Goal: Subscribe to service/newsletter

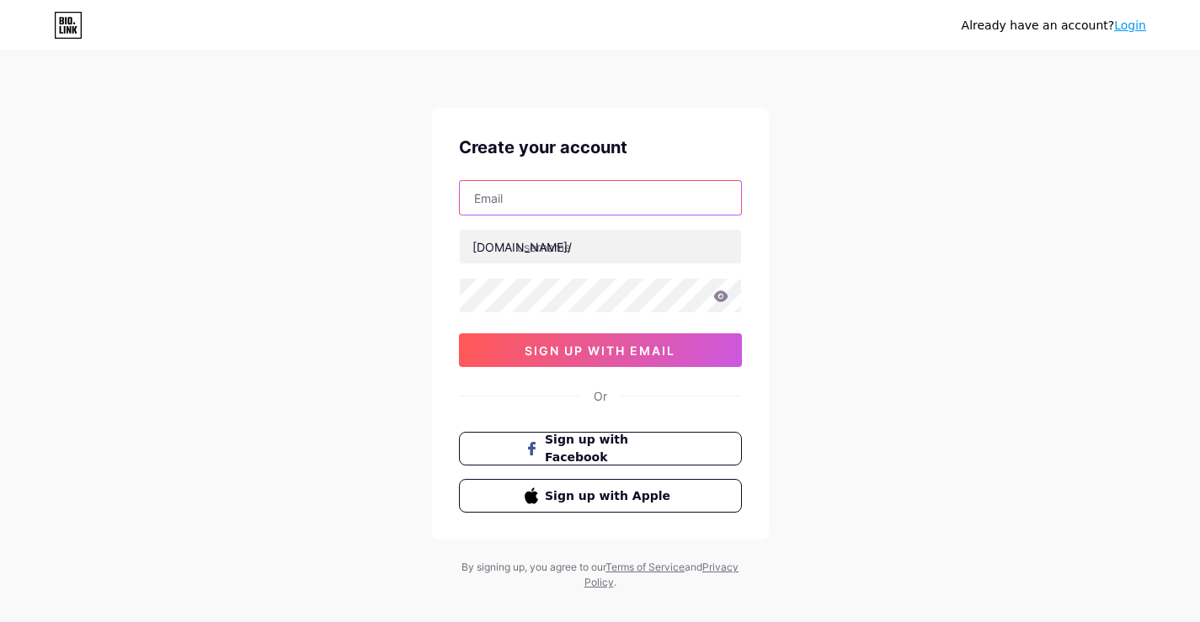
click at [542, 194] on input "text" at bounding box center [600, 198] width 281 height 34
paste input "[EMAIL_ADDRESS][DOMAIN_NAME]"
type input "[EMAIL_ADDRESS][DOMAIN_NAME]"
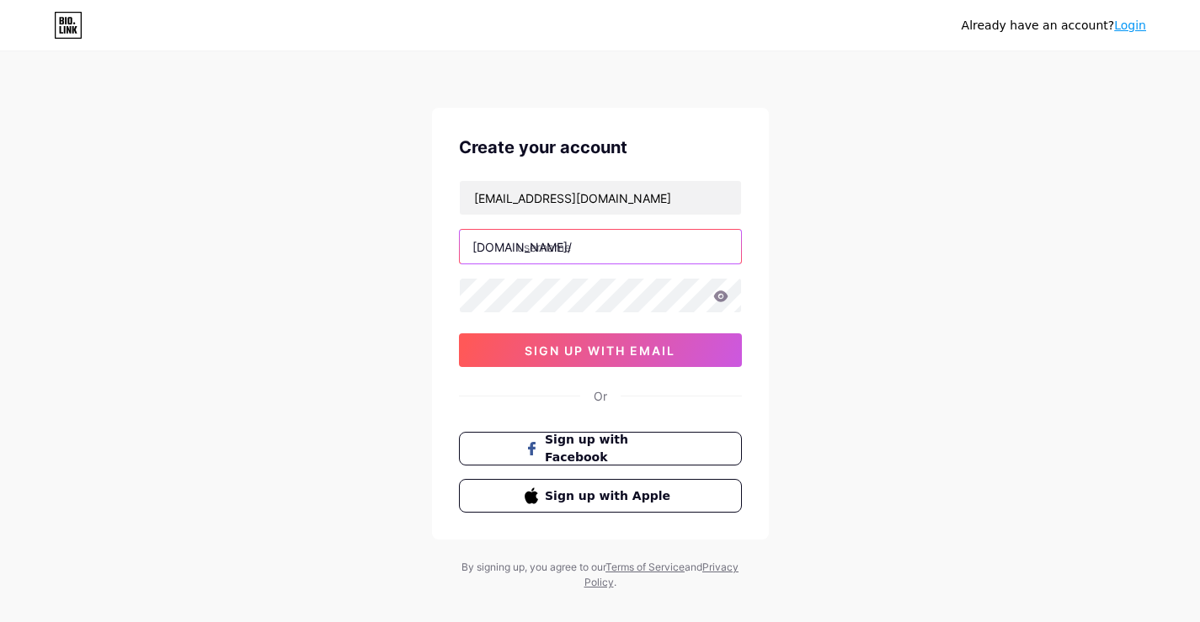
click at [584, 246] on input "text" at bounding box center [600, 247] width 281 height 34
paste input "escortsite"
type input "escortsite"
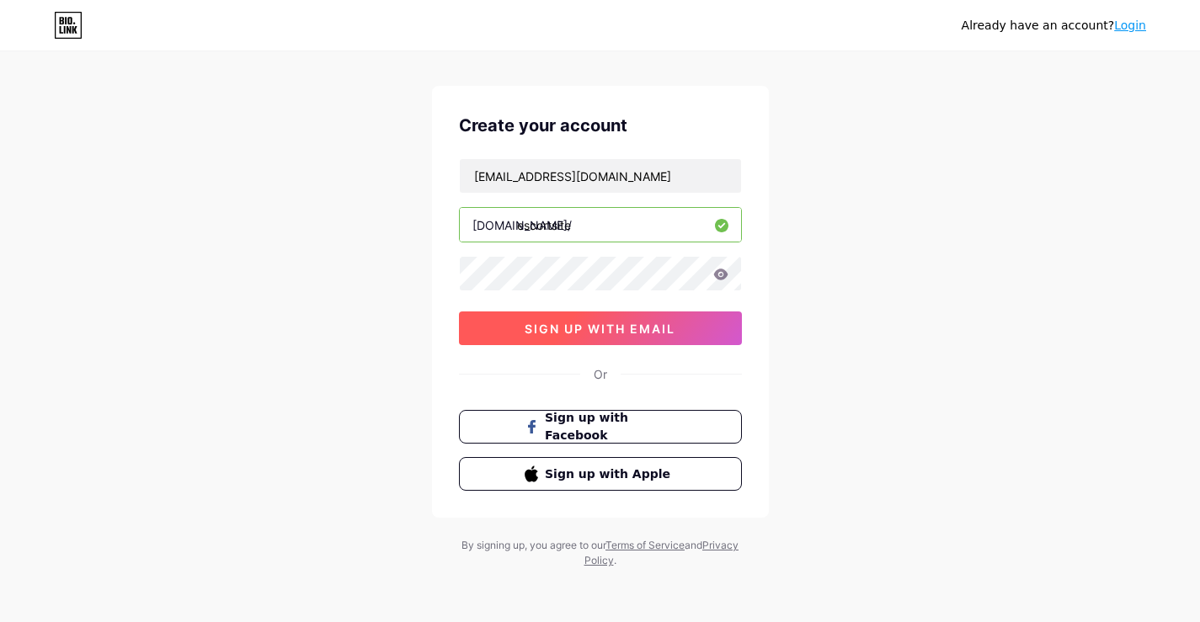
click at [612, 332] on span "sign up with email" at bounding box center [600, 329] width 151 height 14
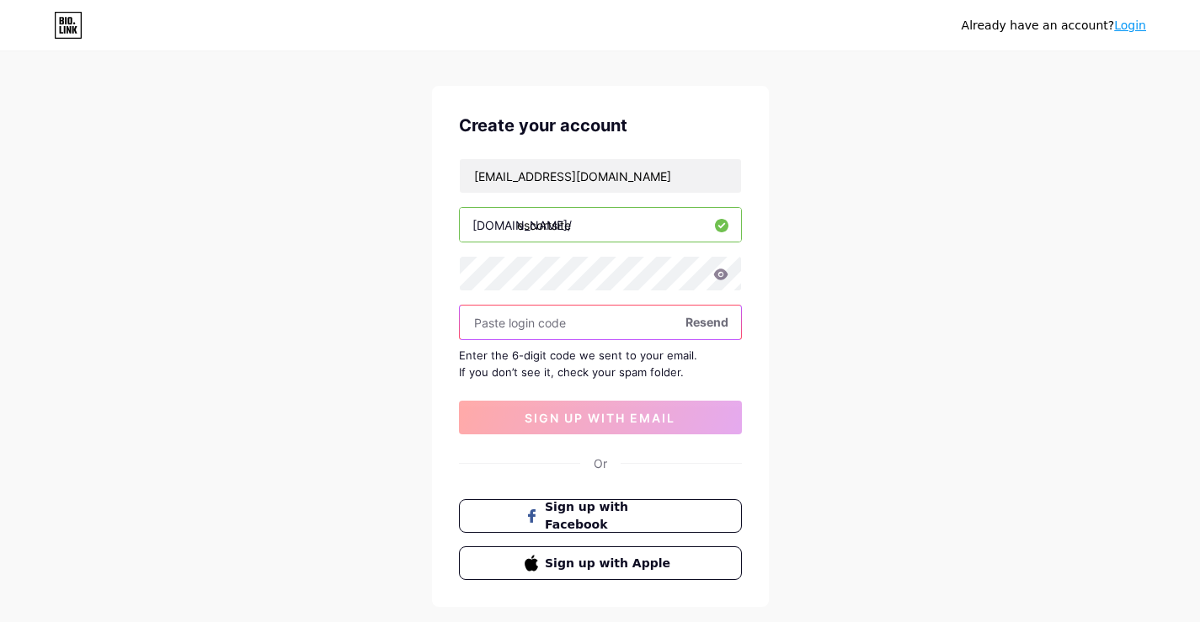
paste input "478730"
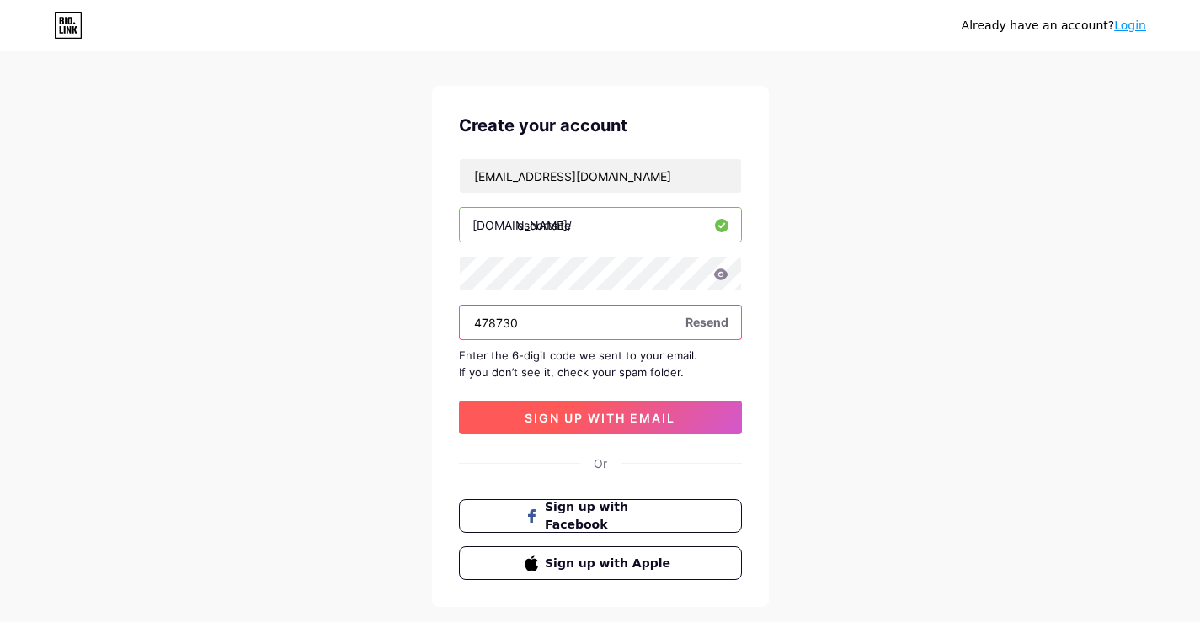
type input "478730"
click at [594, 426] on button "sign up with email" at bounding box center [600, 418] width 283 height 34
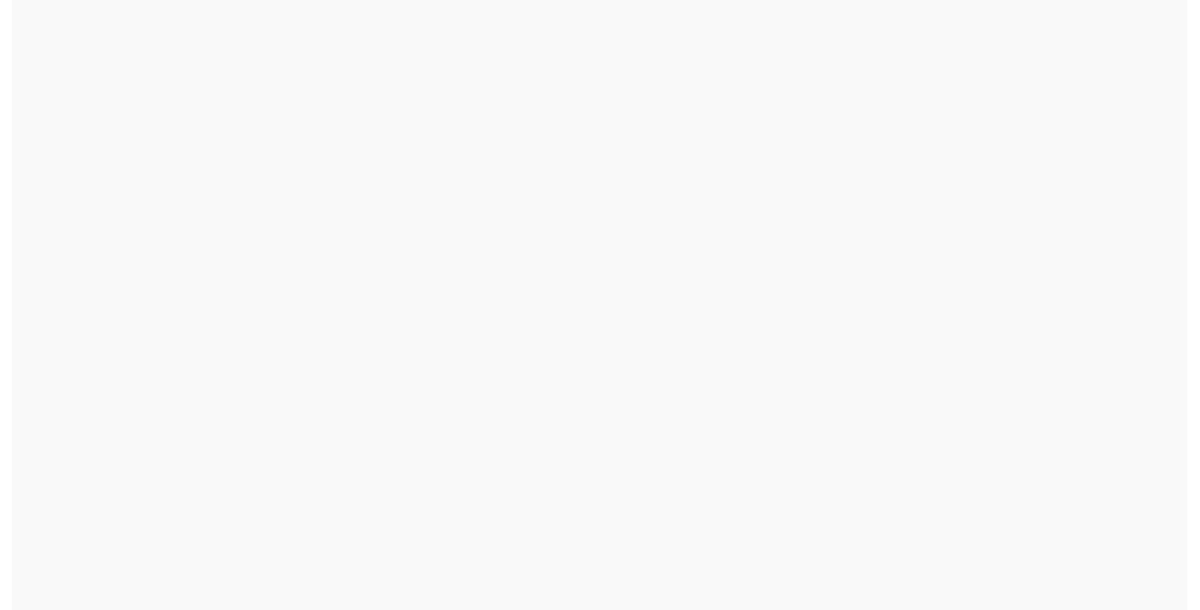
scroll to position [0, 0]
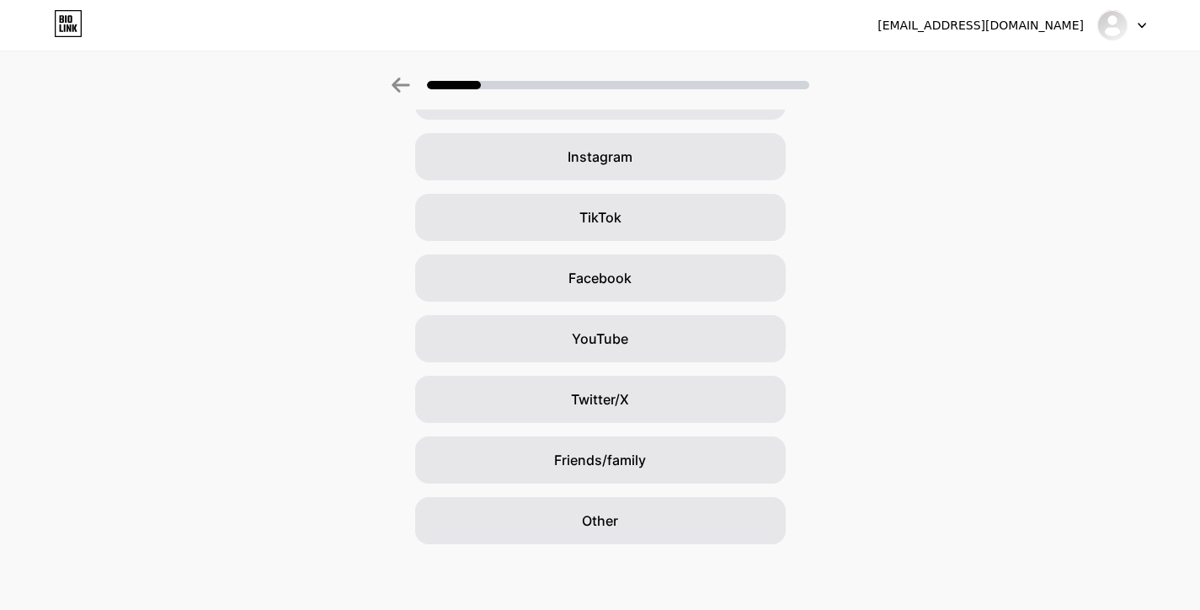
scroll to position [116, 0]
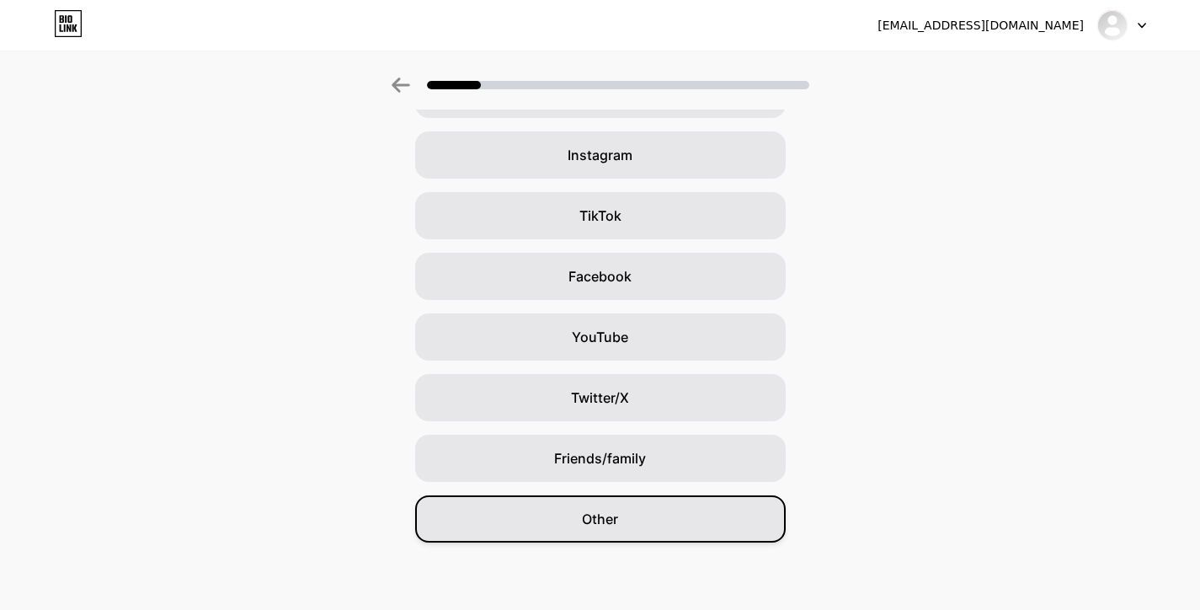
click at [604, 513] on span "Other" at bounding box center [600, 519] width 36 height 20
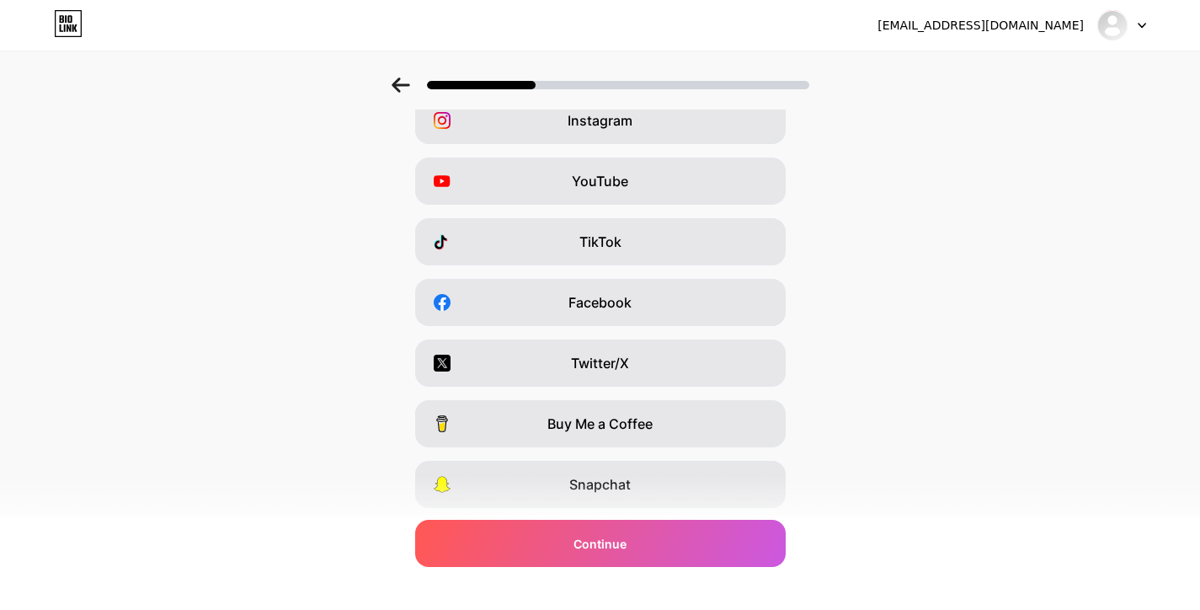
scroll to position [200, 0]
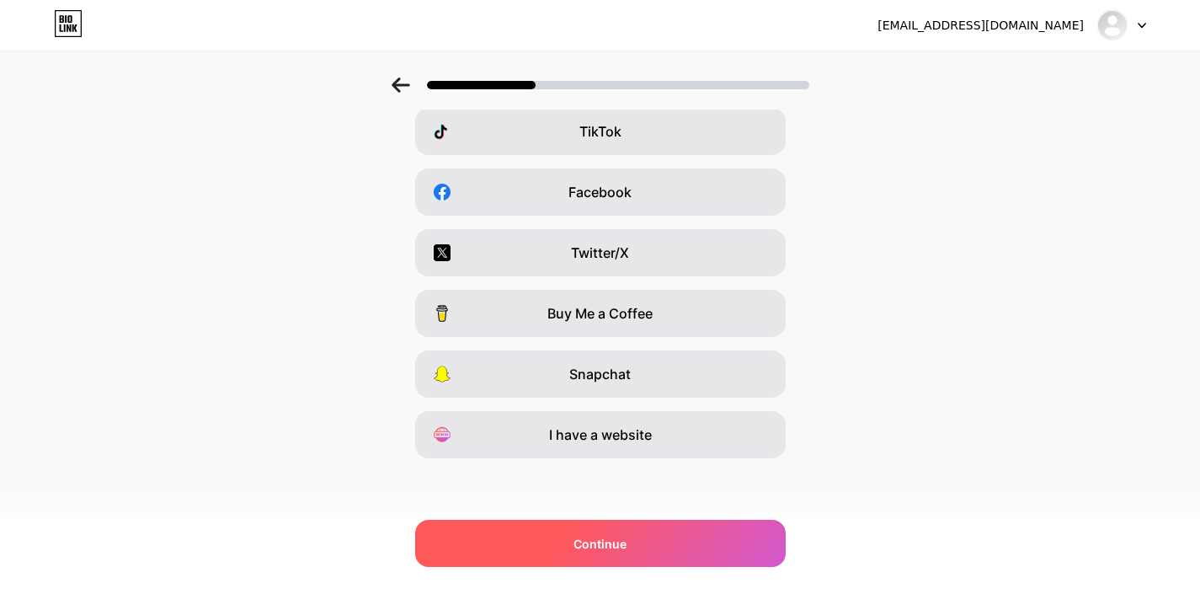
click at [622, 544] on span "Continue" at bounding box center [600, 544] width 53 height 18
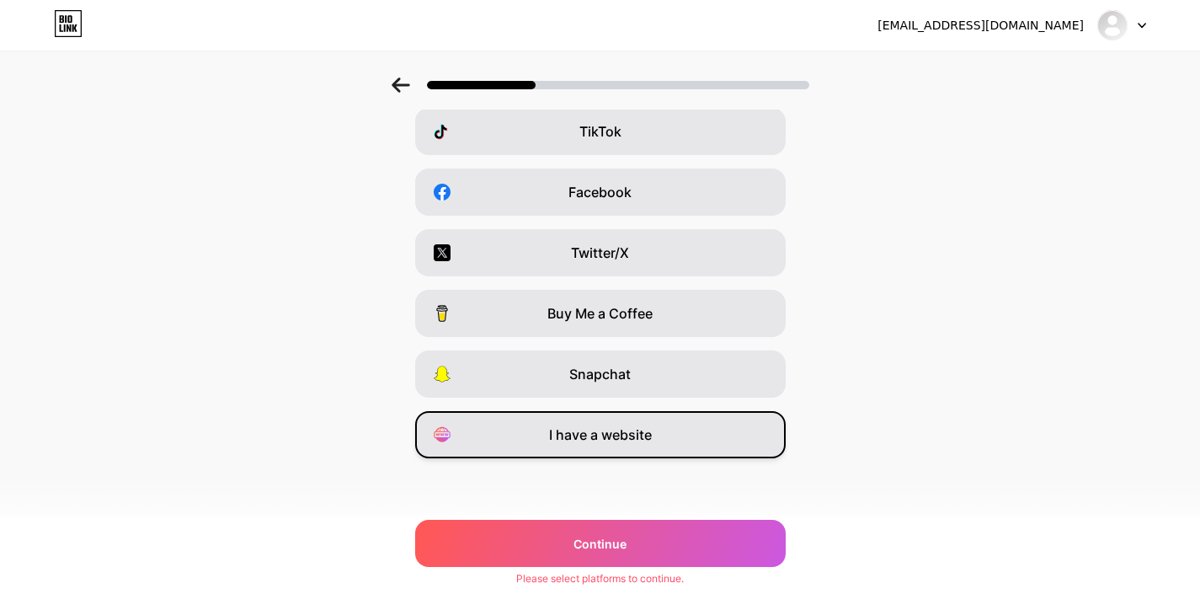
click at [611, 428] on span "I have a website" at bounding box center [600, 434] width 103 height 20
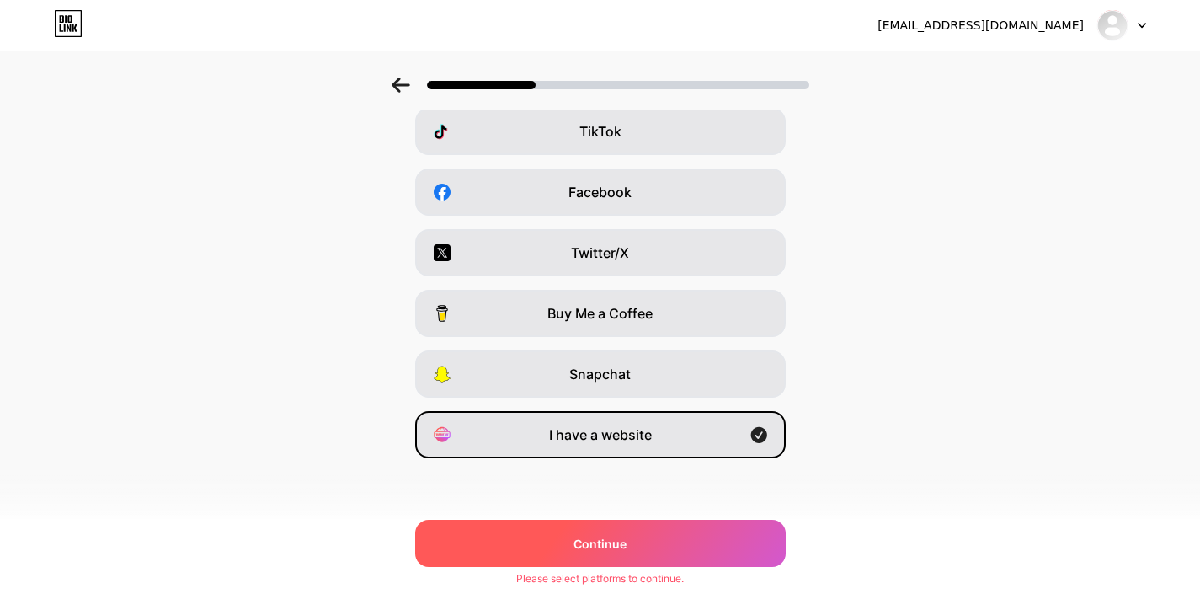
click at [634, 536] on div "Continue" at bounding box center [600, 543] width 371 height 47
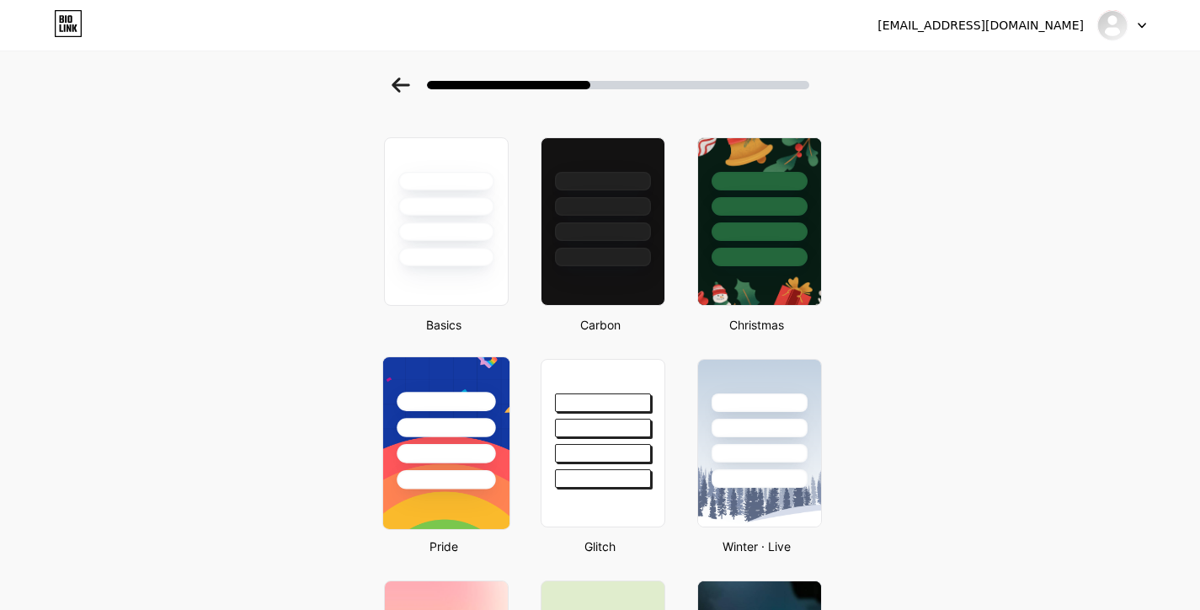
scroll to position [84, 0]
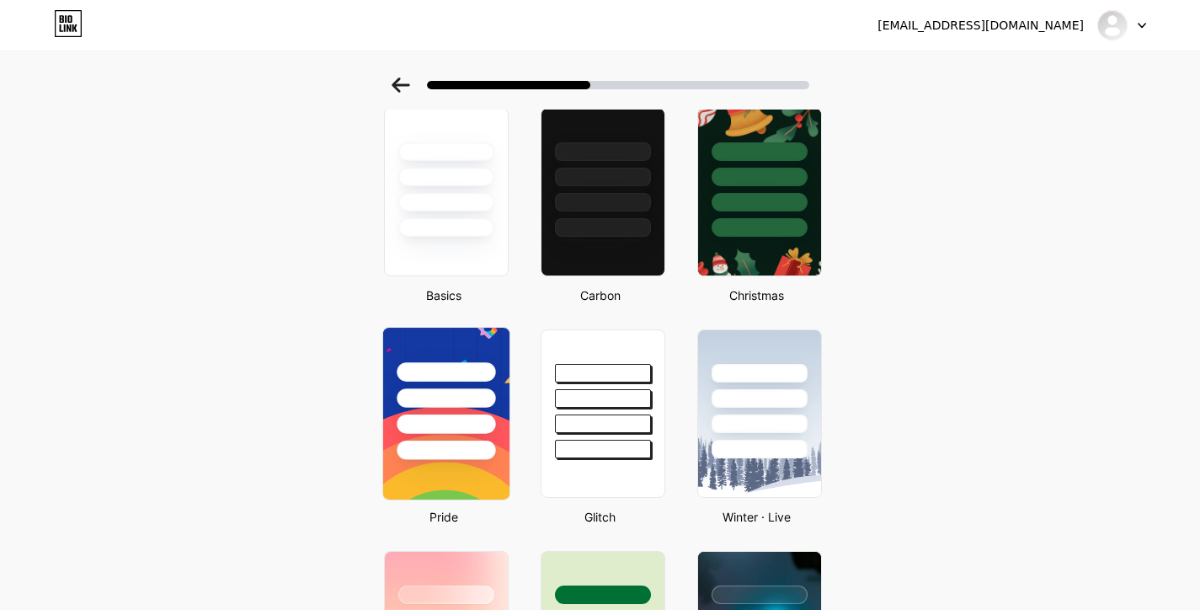
click at [448, 390] on div at bounding box center [446, 397] width 99 height 19
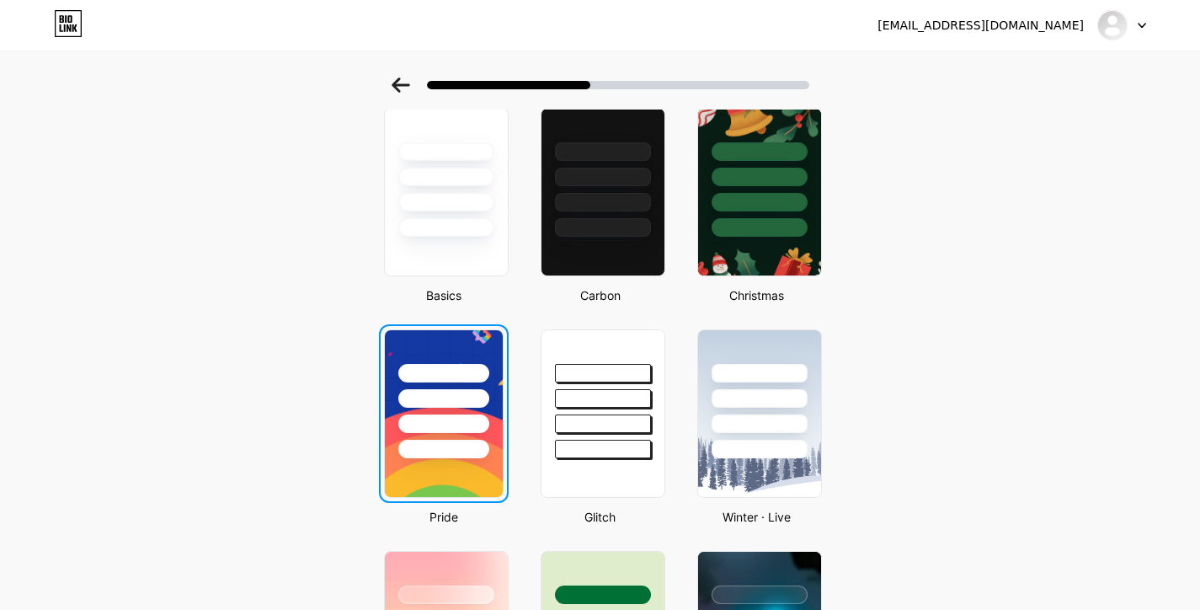
scroll to position [0, 0]
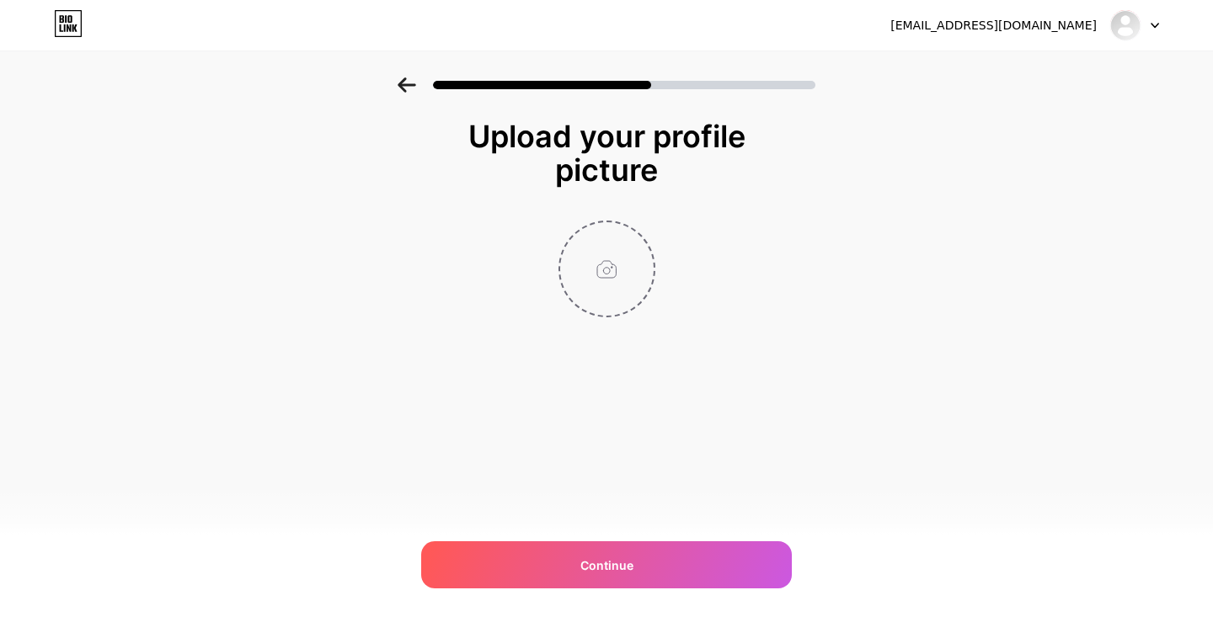
click at [608, 271] on input "file" at bounding box center [606, 268] width 93 height 93
type input "C:\fakepath\411.jpg"
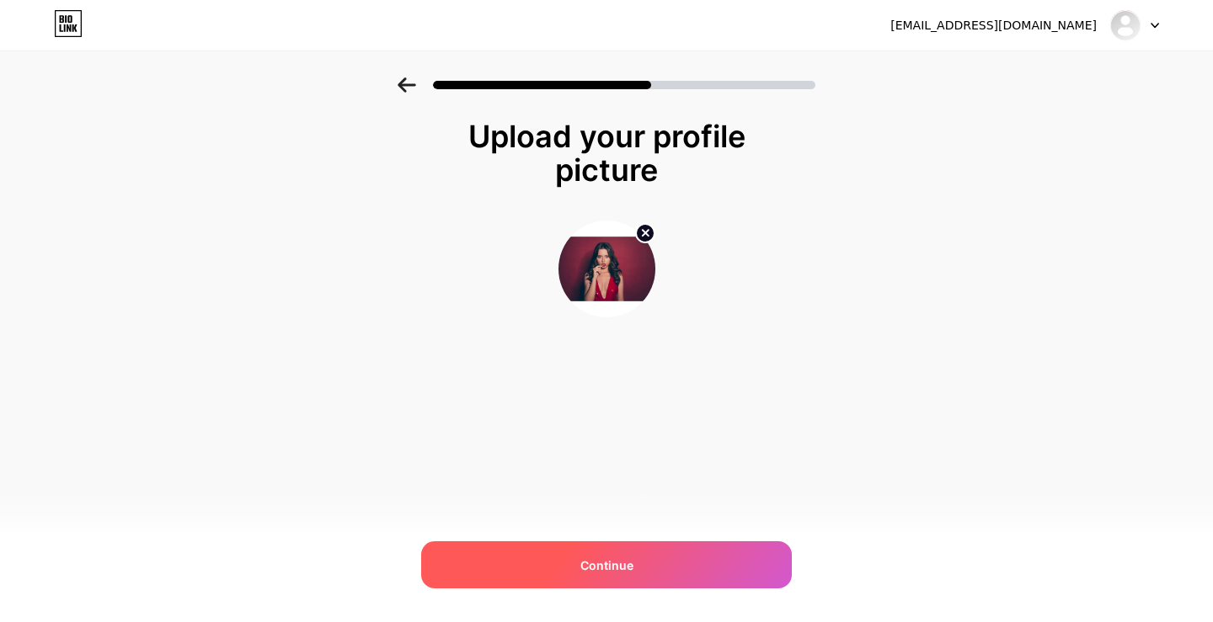
click at [607, 558] on span "Continue" at bounding box center [606, 566] width 53 height 18
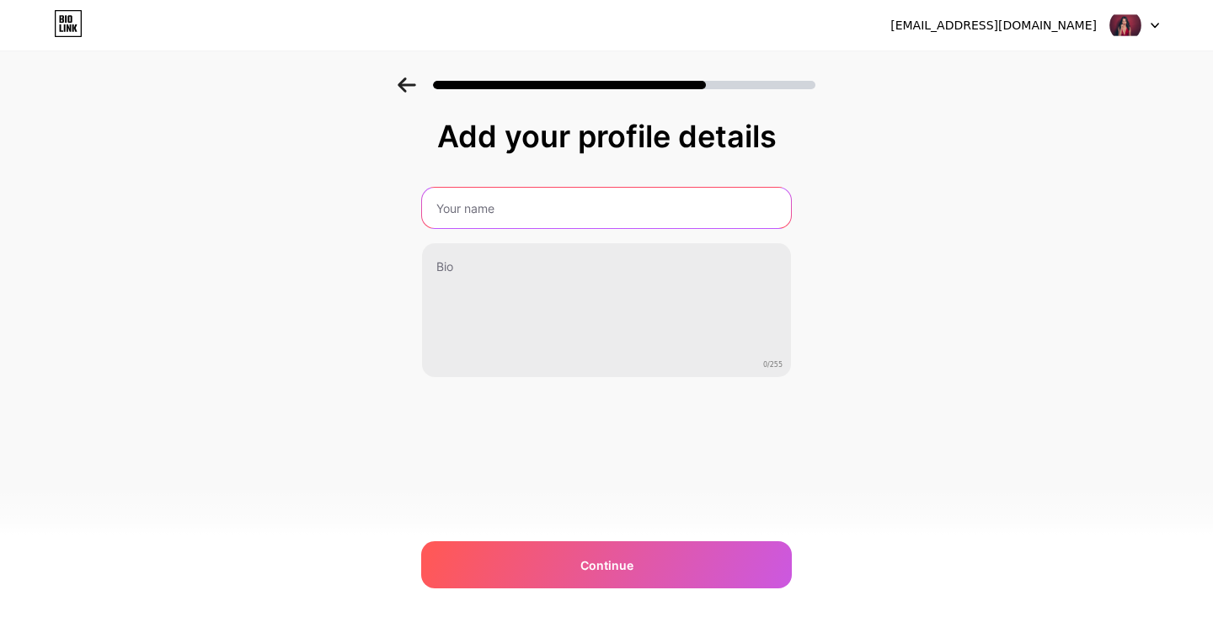
click at [533, 213] on input "text" at bounding box center [606, 208] width 369 height 40
paste input "Escort Sites"
type input "Escort Sites"
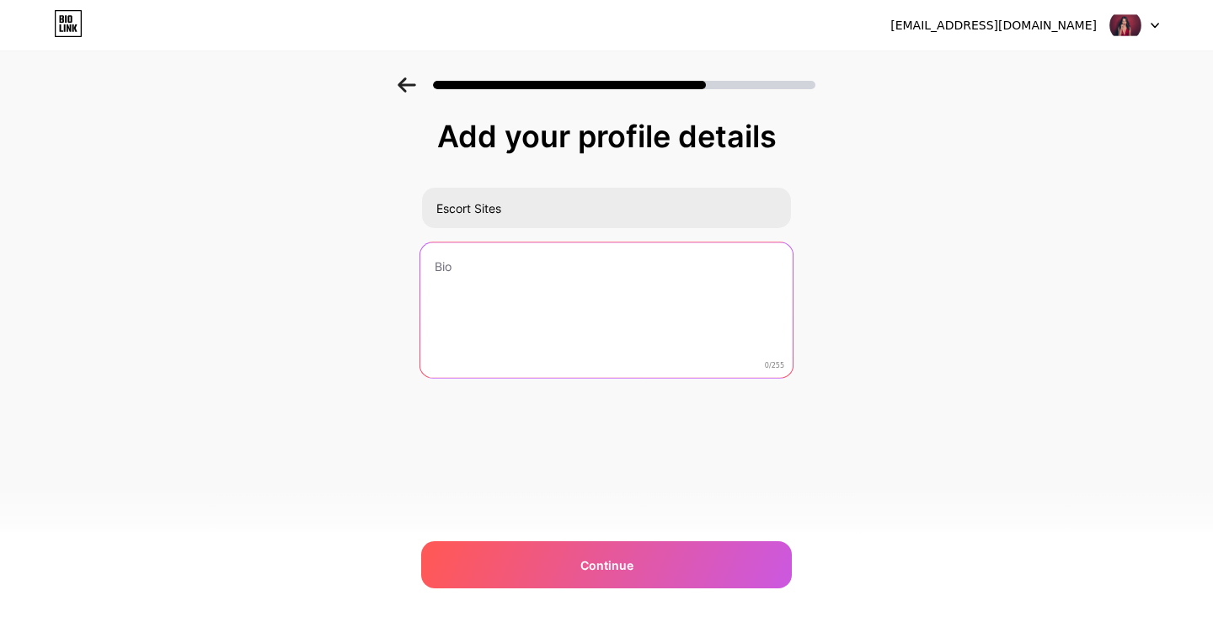
click at [561, 314] on textarea at bounding box center [606, 311] width 372 height 137
paste textarea "EscortSites.org is the global leading Escort Directory which lists, ranks and r…"
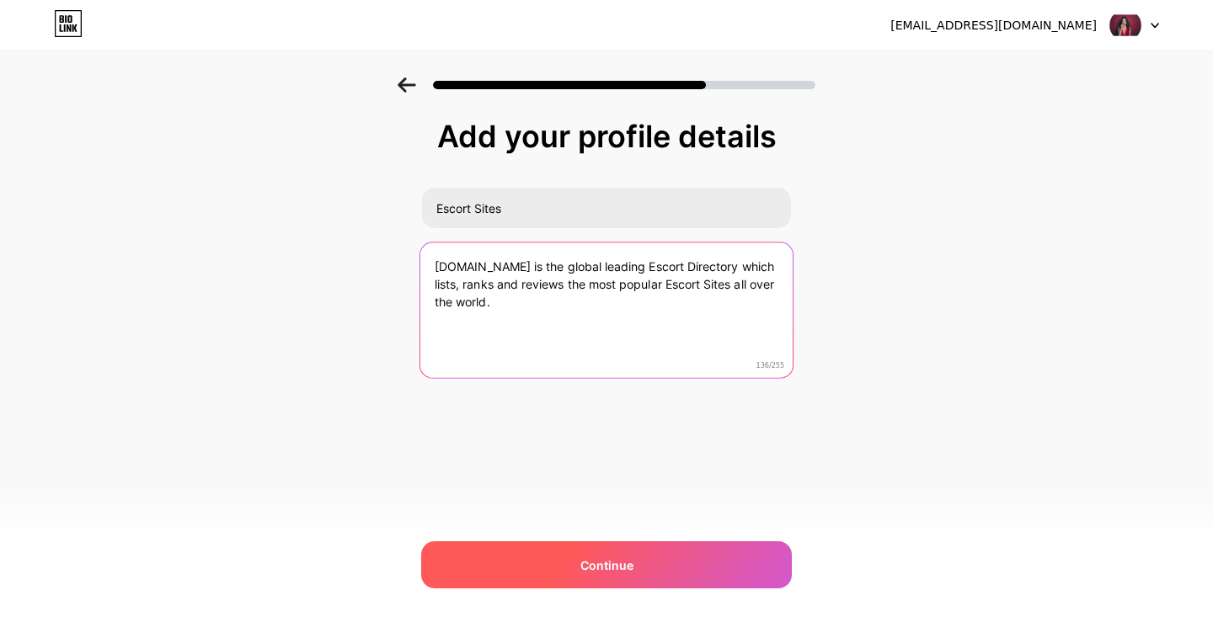
type textarea "EscortSites.org is the global leading Escort Directory which lists, ranks and r…"
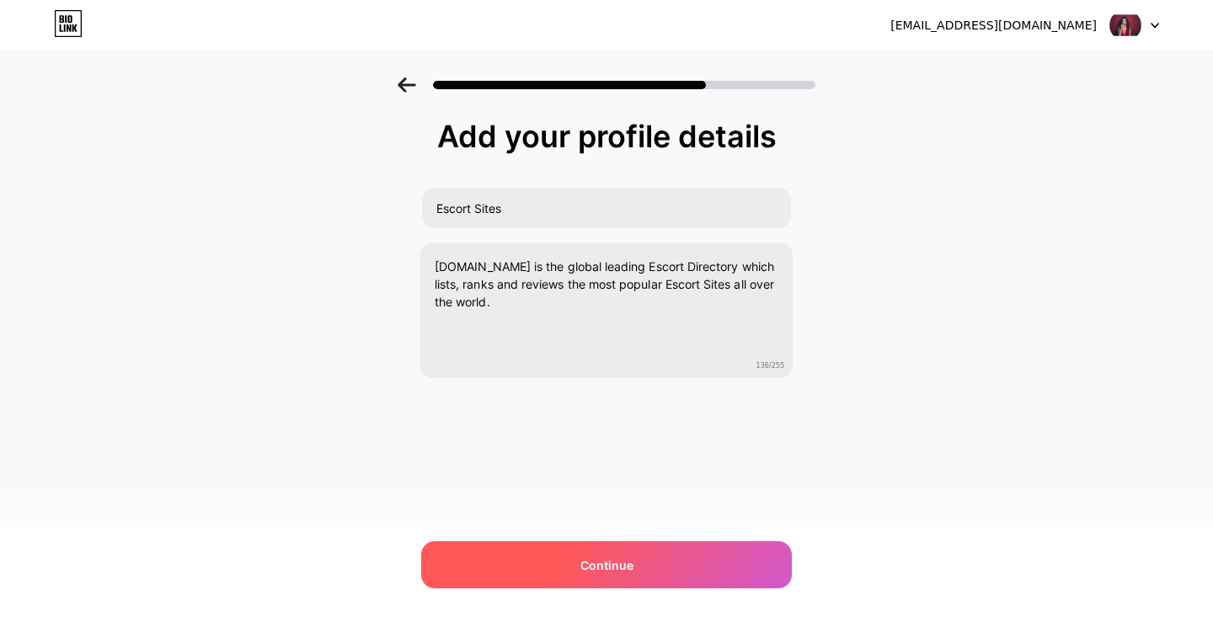
click at [627, 563] on span "Continue" at bounding box center [606, 566] width 53 height 18
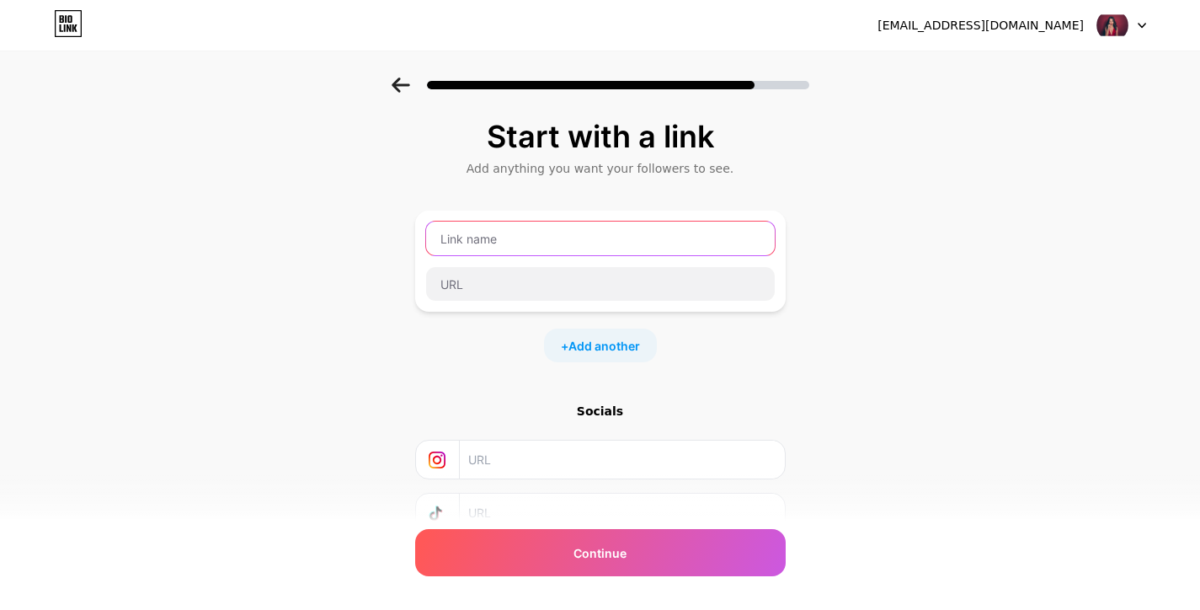
click at [554, 248] on input "text" at bounding box center [600, 238] width 349 height 34
paste input "Dominican Republic escort sites"
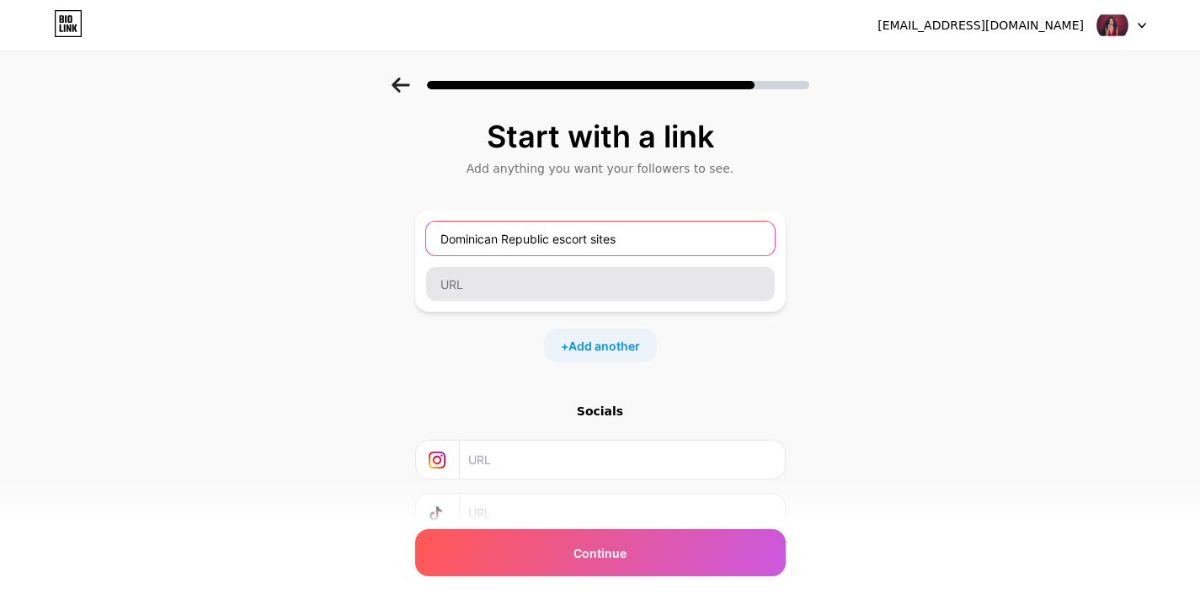
type input "Dominican Republic escort sites"
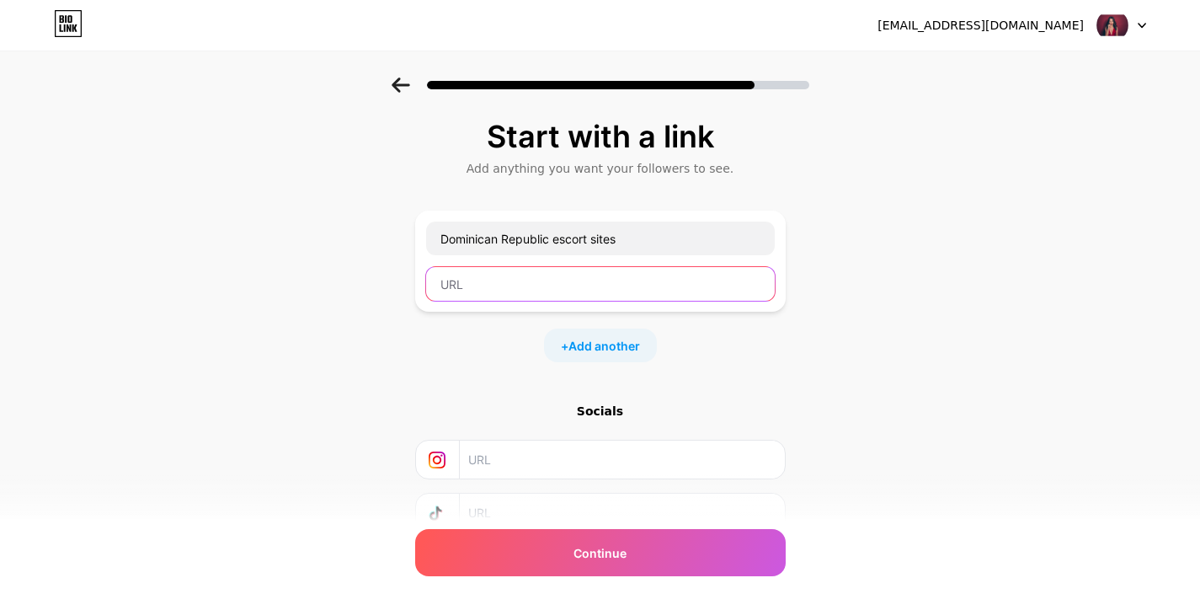
paste input "https://escortsites.org/dominican-republic"
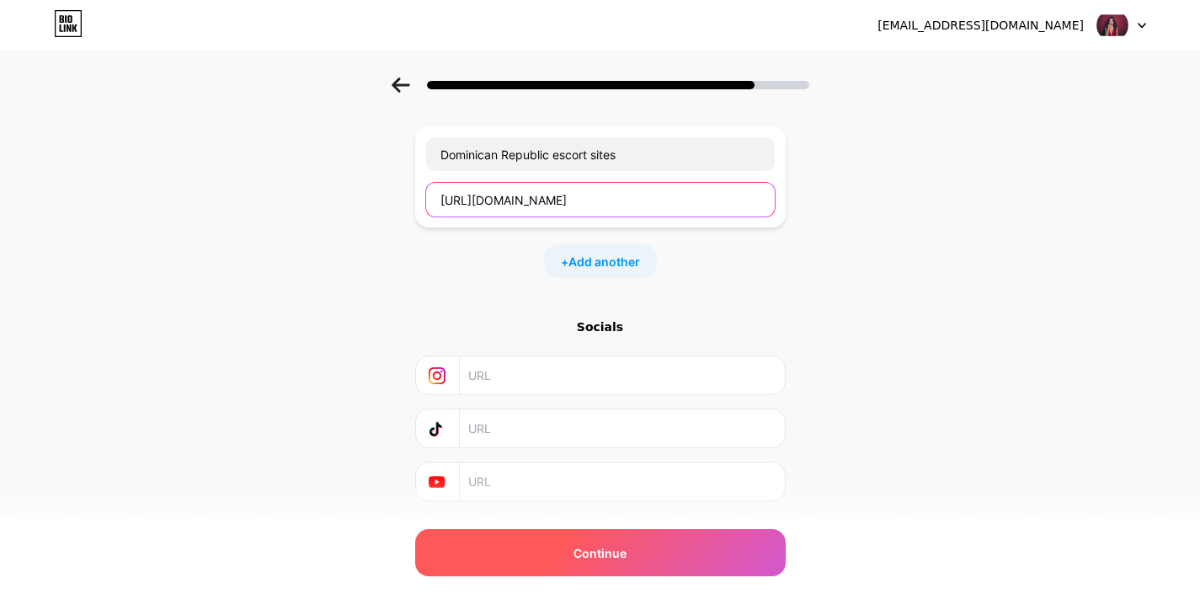
type input "https://escortsites.org/dominican-republic"
click at [627, 547] on span "Continue" at bounding box center [600, 553] width 53 height 18
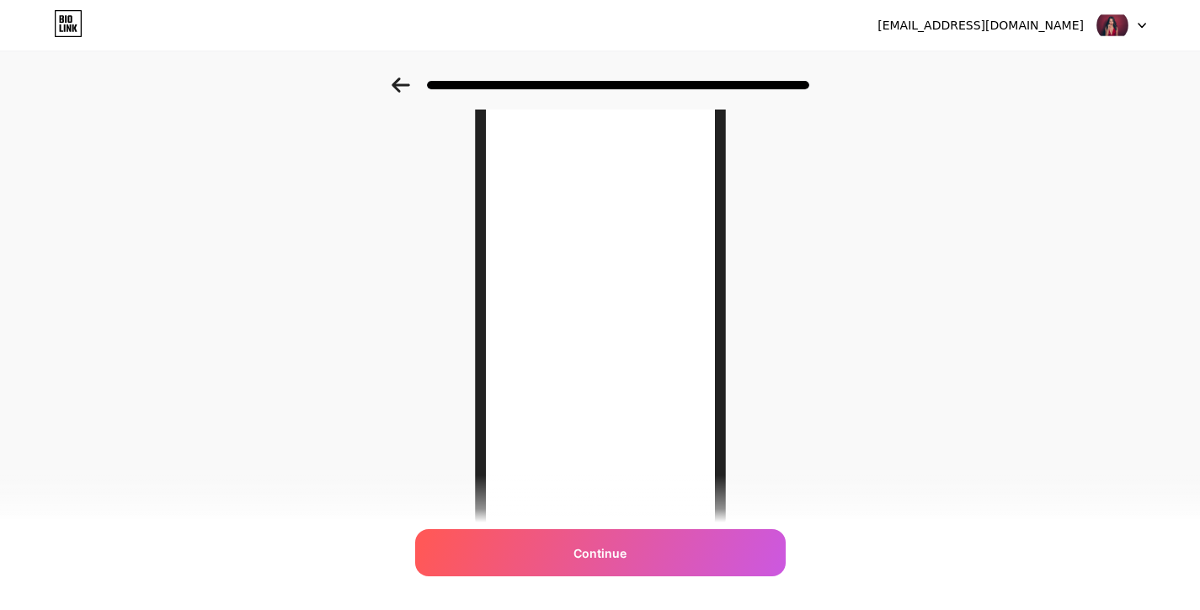
scroll to position [237, 0]
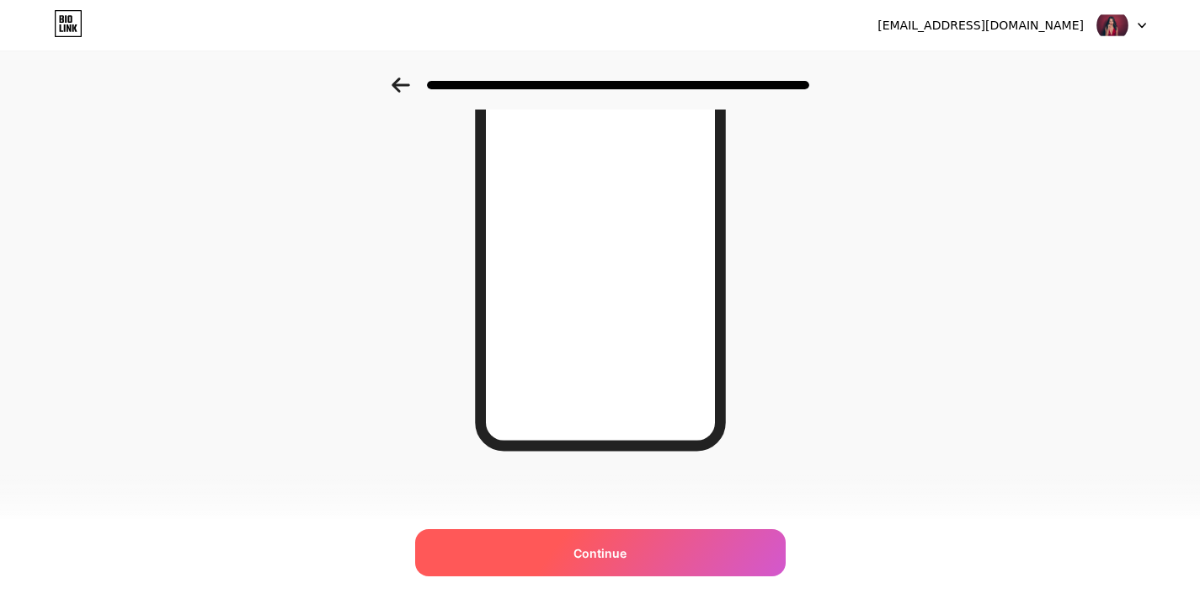
click at [625, 547] on span "Continue" at bounding box center [600, 553] width 53 height 18
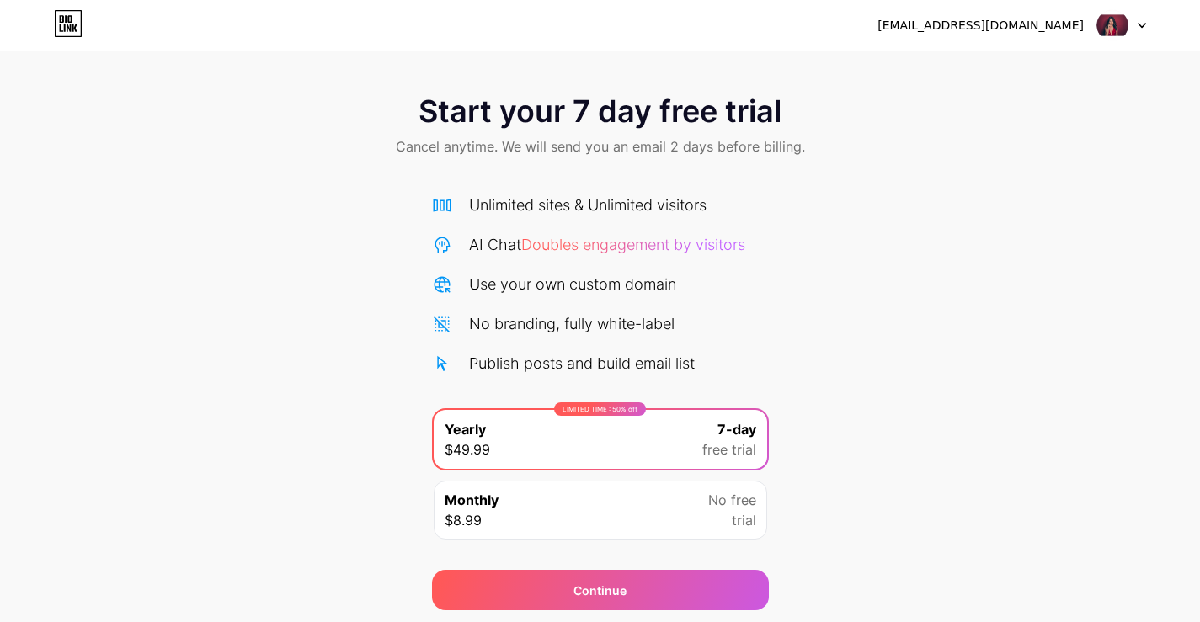
click at [73, 24] on icon at bounding box center [68, 23] width 29 height 27
click at [1114, 34] on img at bounding box center [1113, 25] width 32 height 32
click at [729, 40] on div "bestonlinedatingsite@hotmail.com Logout" at bounding box center [600, 25] width 1200 height 51
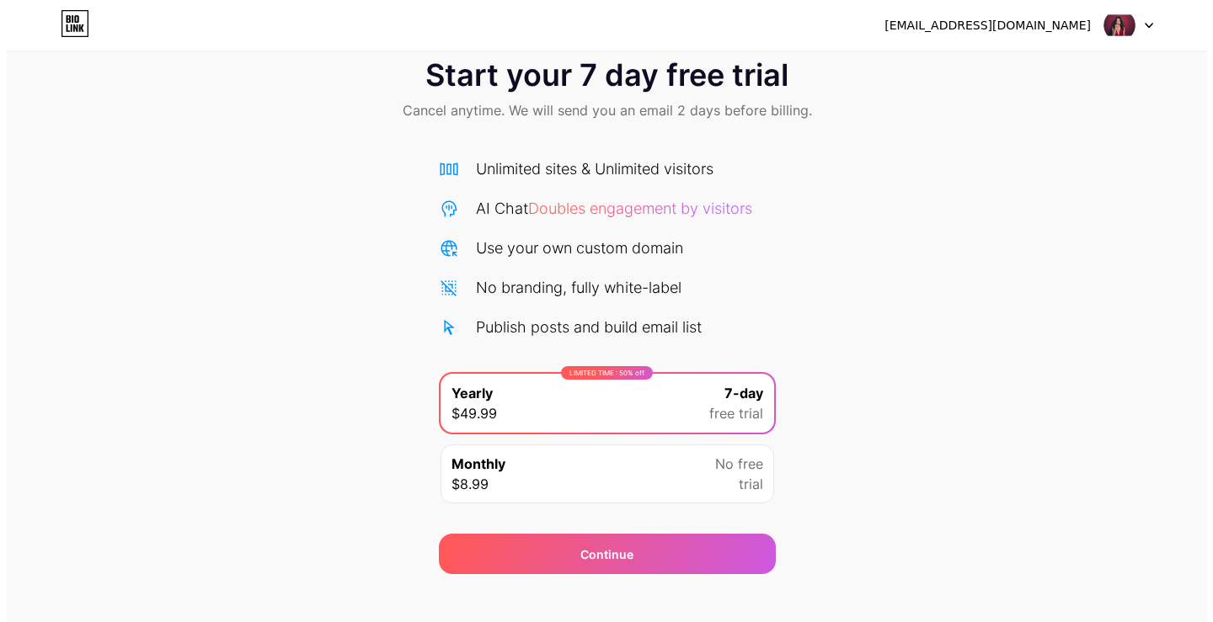
scroll to position [56, 0]
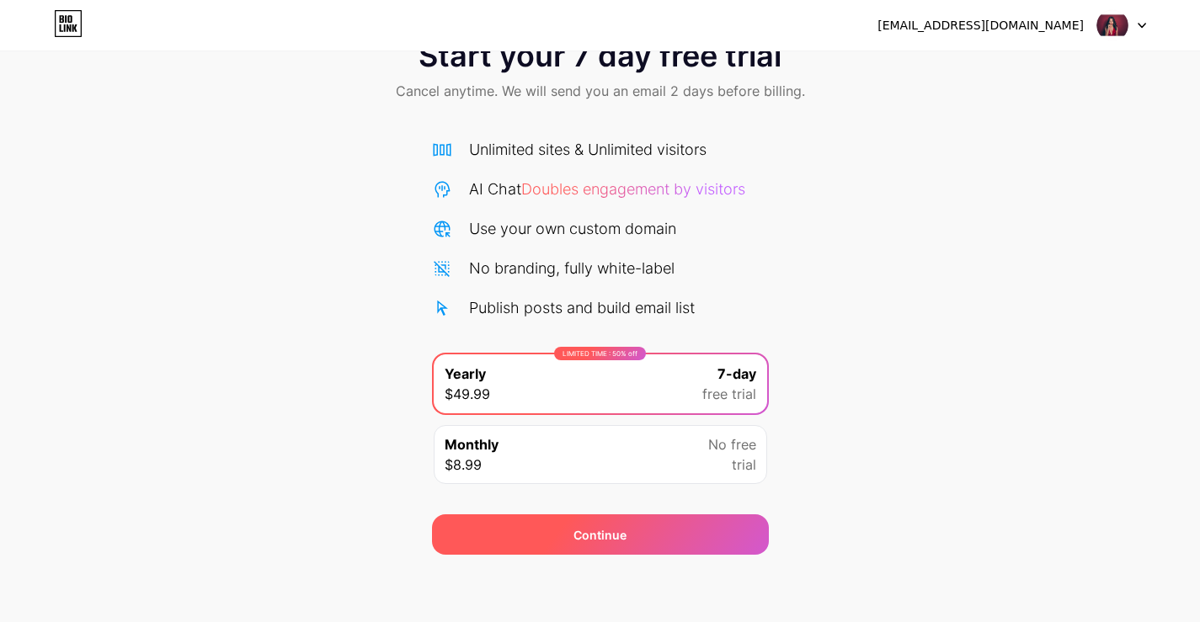
click at [612, 540] on span "Continue" at bounding box center [600, 535] width 53 height 18
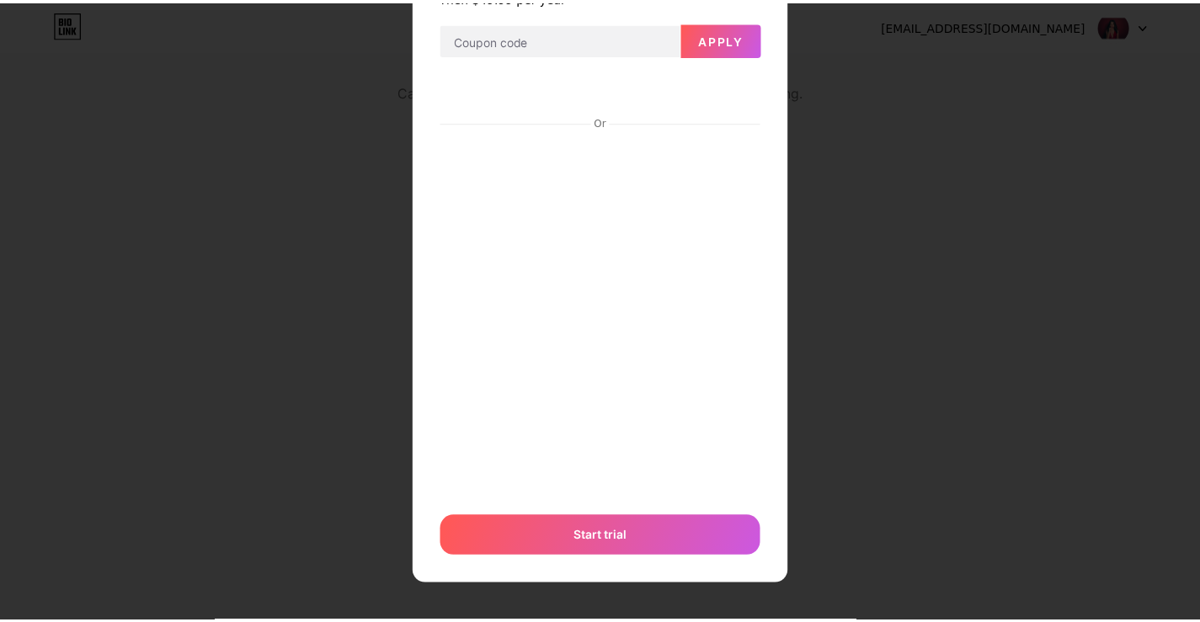
scroll to position [0, 0]
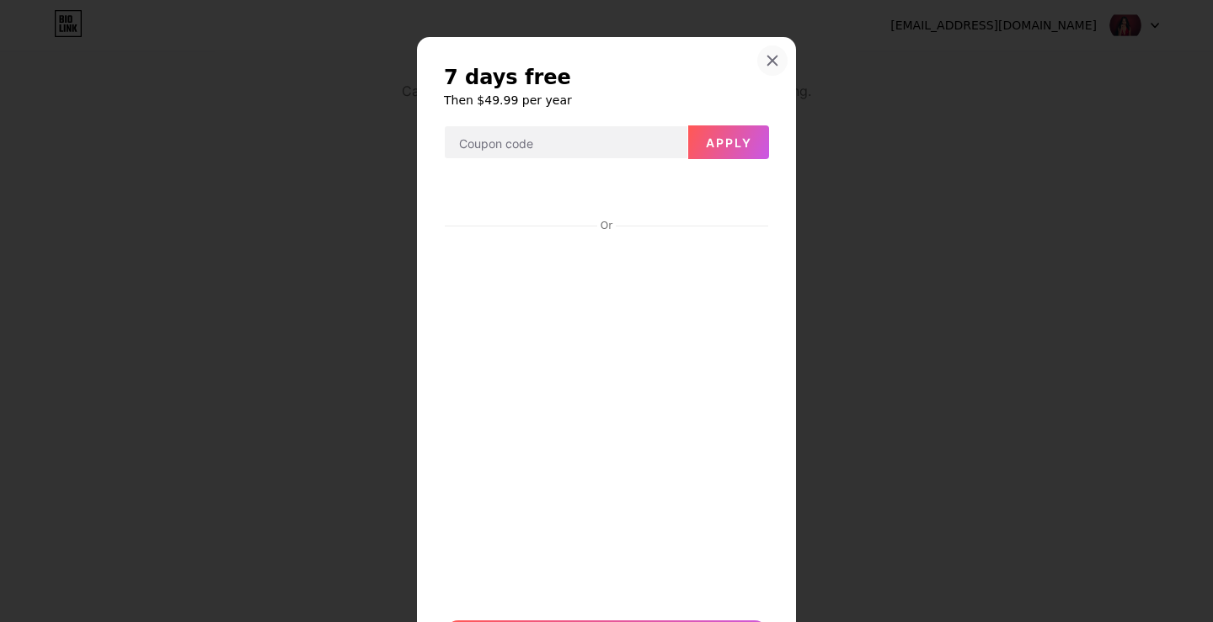
click at [766, 60] on icon at bounding box center [772, 60] width 13 height 13
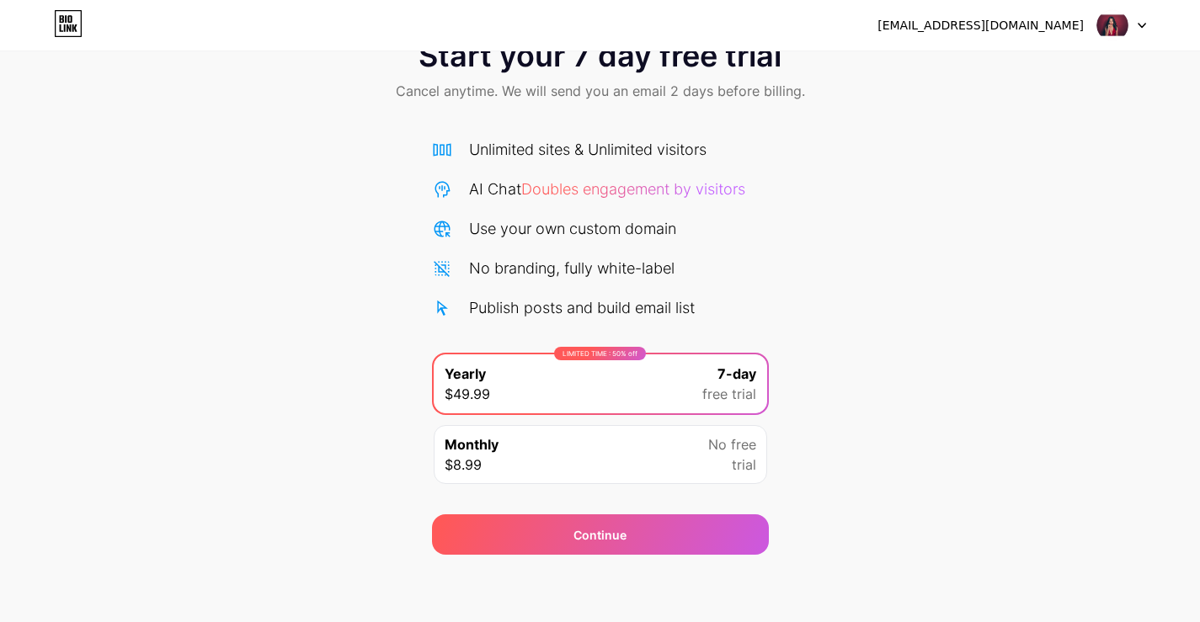
click at [660, 454] on div "Monthly $8.99 No free trial" at bounding box center [601, 454] width 334 height 59
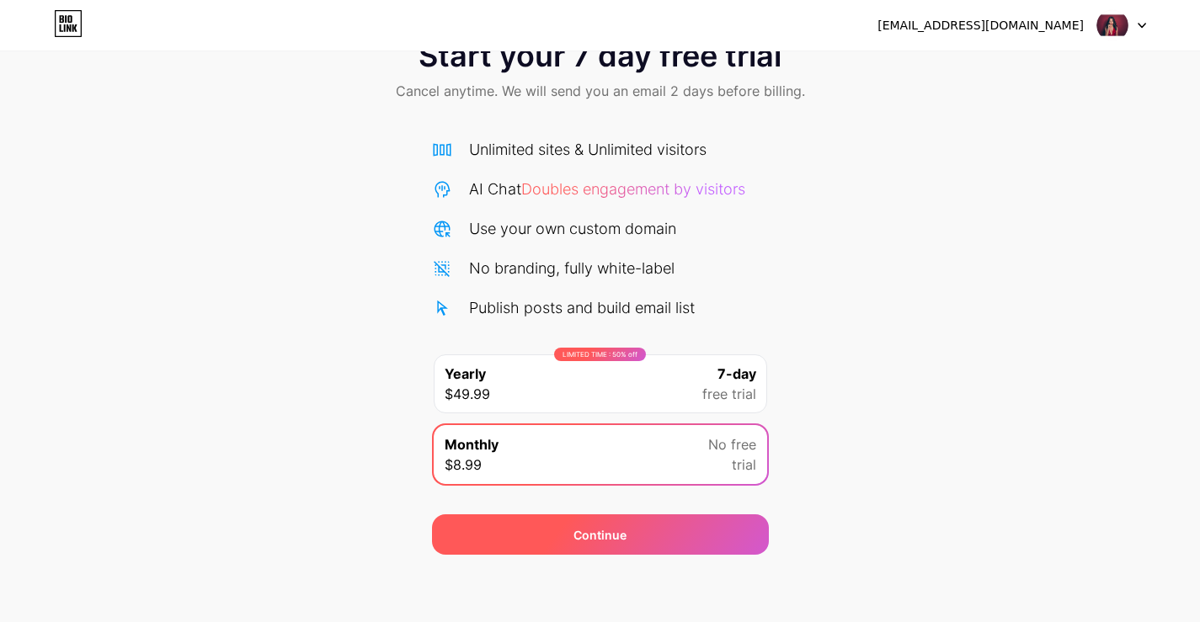
click at [627, 531] on div "Continue" at bounding box center [600, 535] width 337 height 40
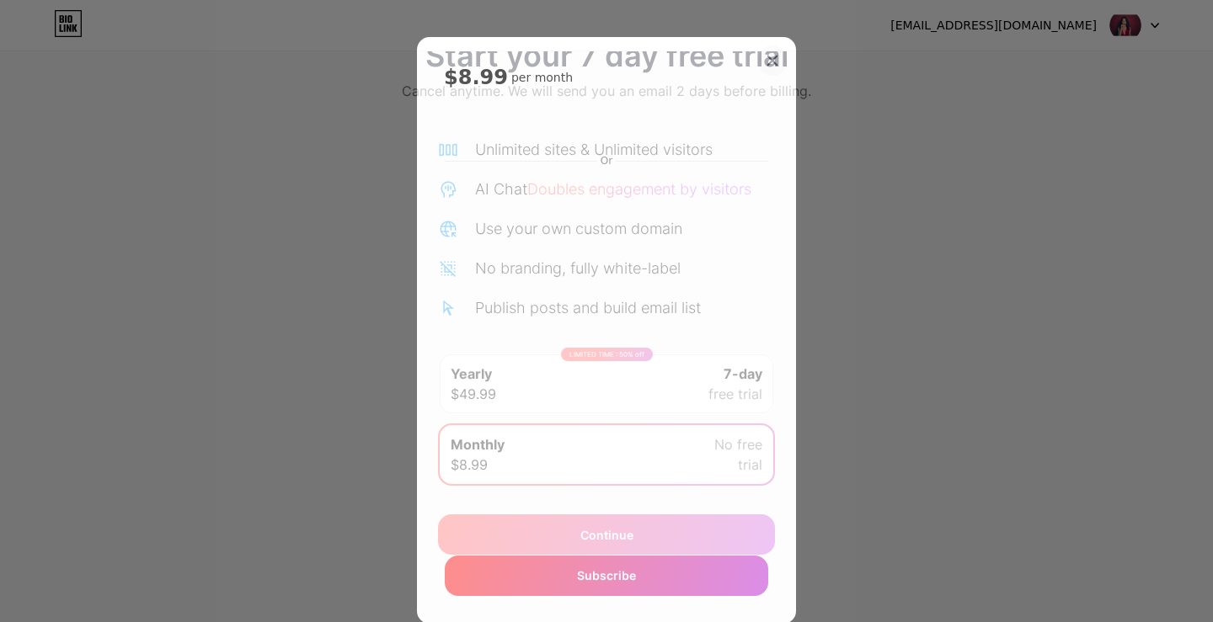
click at [766, 60] on icon at bounding box center [772, 60] width 13 height 13
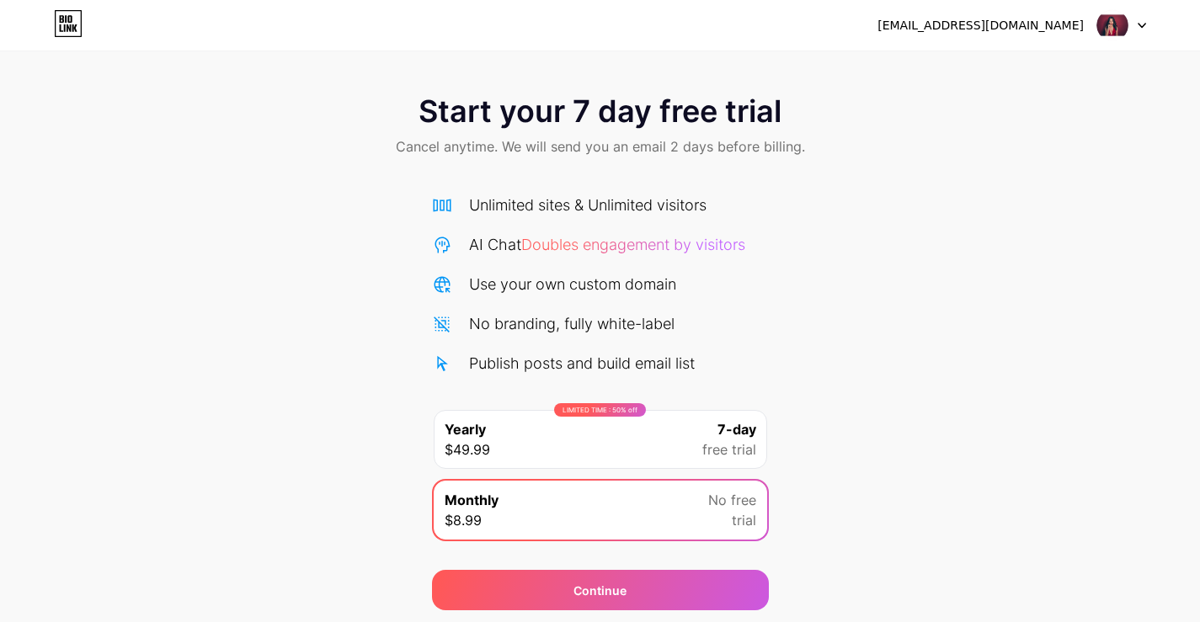
click at [1114, 24] on img at bounding box center [1113, 25] width 32 height 32
click at [965, 20] on div "[EMAIL_ADDRESS][DOMAIN_NAME]" at bounding box center [981, 26] width 206 height 18
click at [855, 286] on div "Start your 7 day free trial Cancel anytime. We will send you an email 2 days be…" at bounding box center [600, 343] width 1200 height 533
click at [743, 248] on span "Doubles engagement by visitors" at bounding box center [633, 245] width 224 height 18
click at [598, 412] on div "LIMITED TIME : 50% off" at bounding box center [600, 409] width 92 height 13
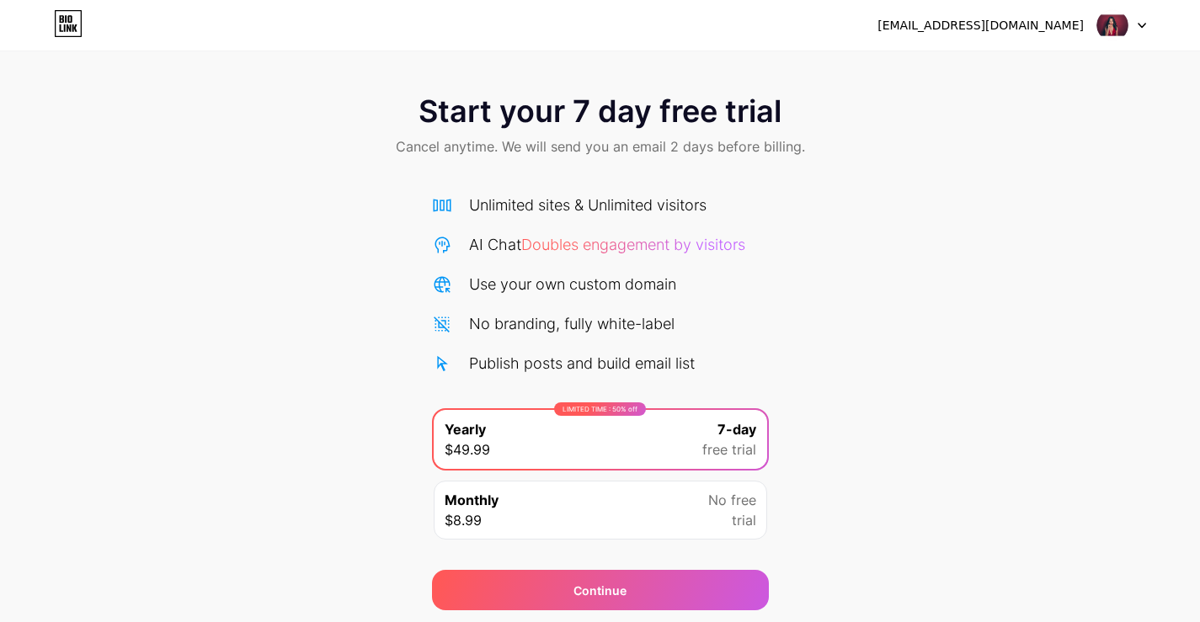
click at [552, 326] on div "No branding, fully white-label" at bounding box center [571, 323] width 205 height 23
click at [66, 25] on icon at bounding box center [68, 23] width 29 height 27
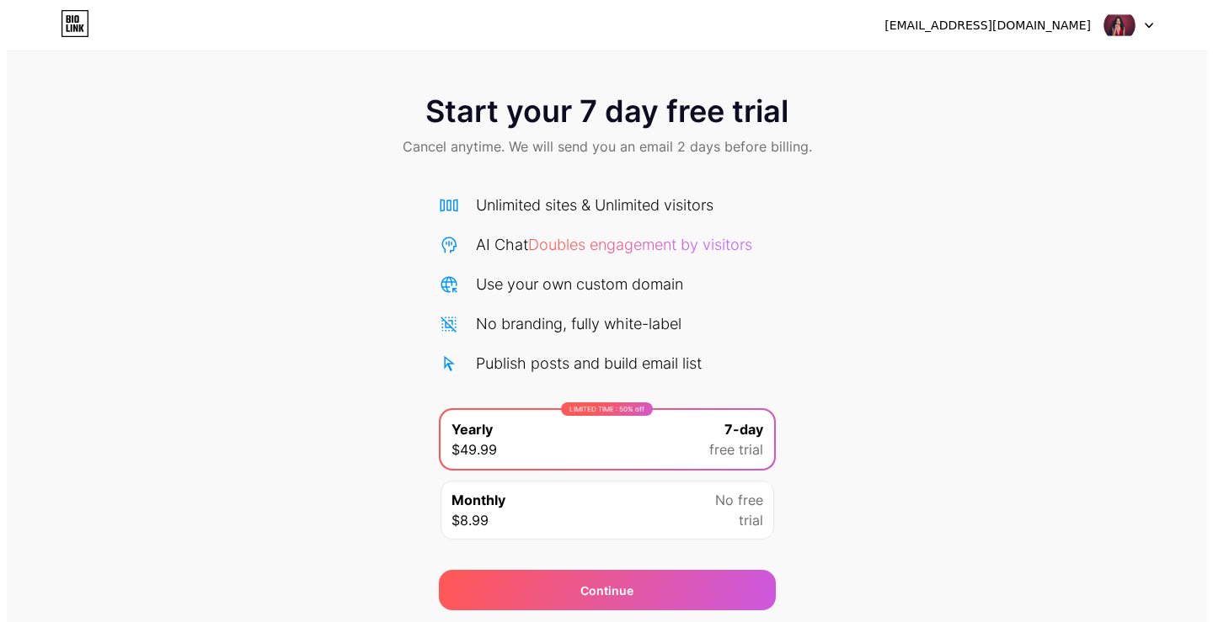
scroll to position [56, 0]
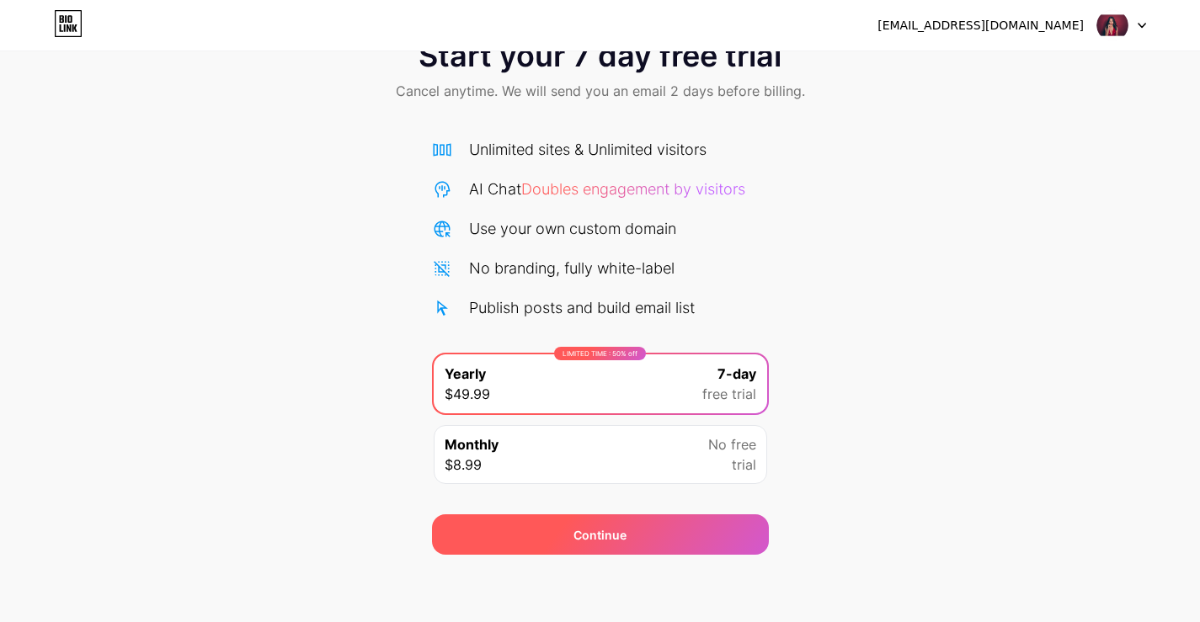
click at [606, 531] on span "Continue" at bounding box center [600, 535] width 53 height 18
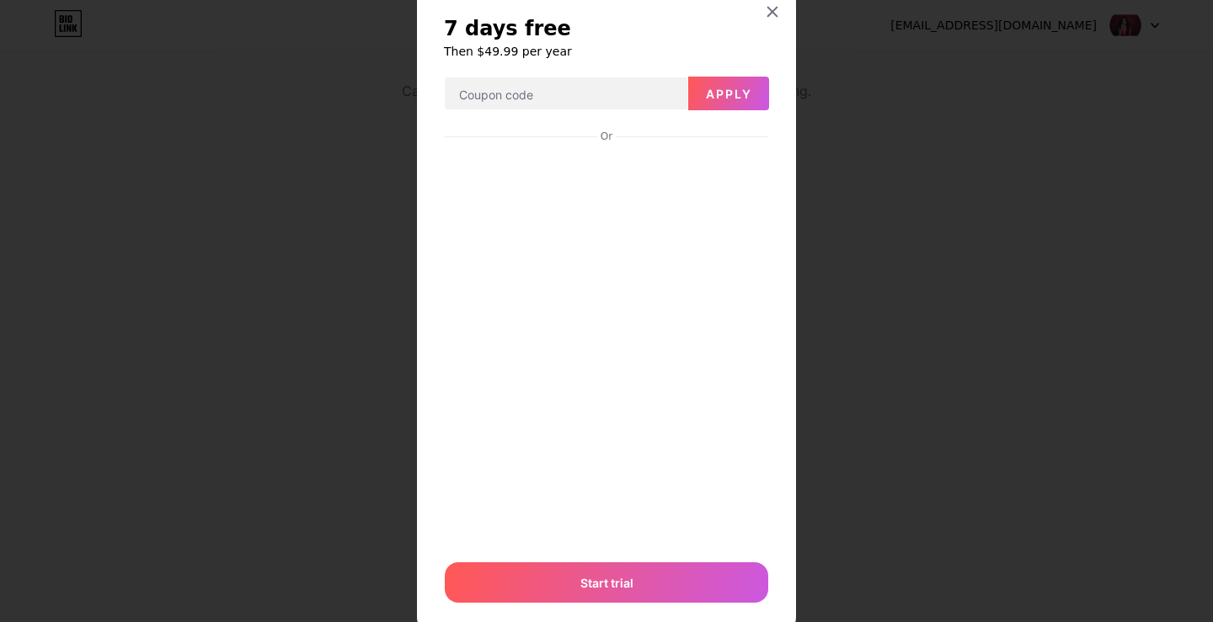
scroll to position [94, 0]
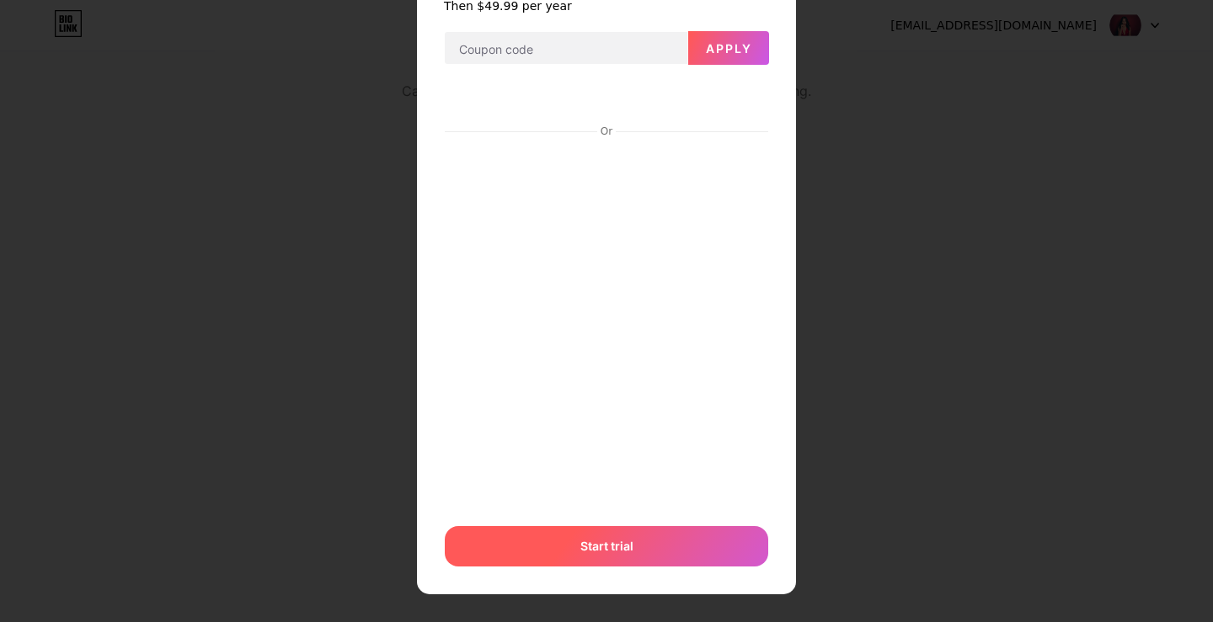
click at [574, 577] on div "7 days free Then $49.99 per year Apply Or Start trial" at bounding box center [606, 269] width 379 height 652
click at [592, 542] on span "Start trial" at bounding box center [606, 546] width 53 height 18
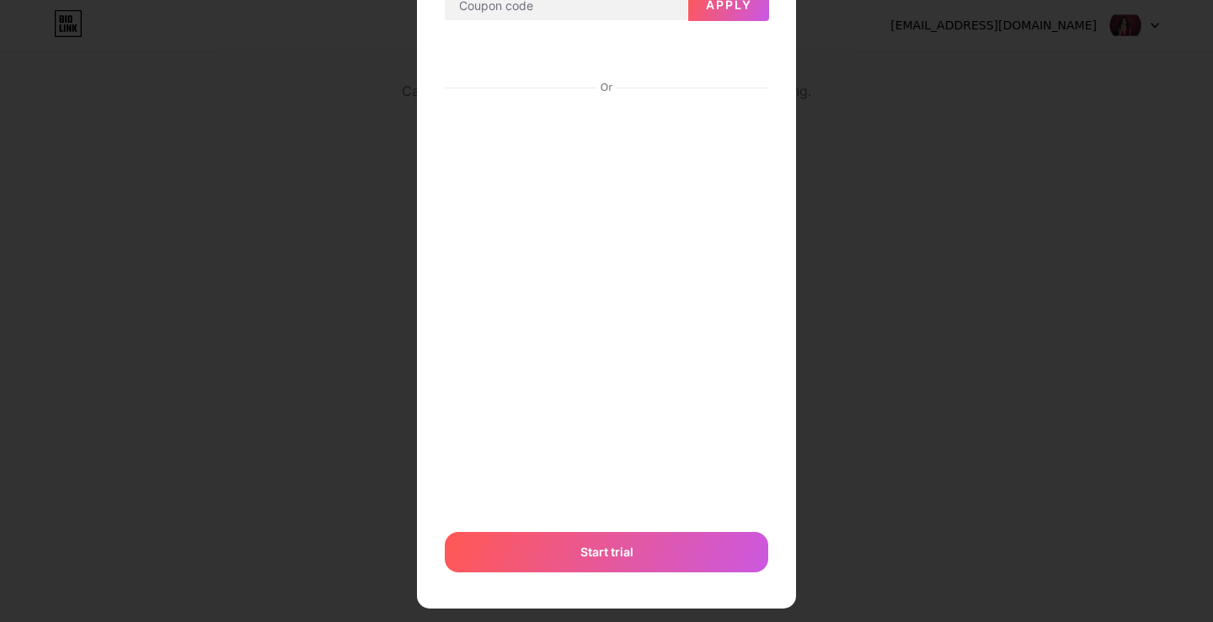
scroll to position [162, 0]
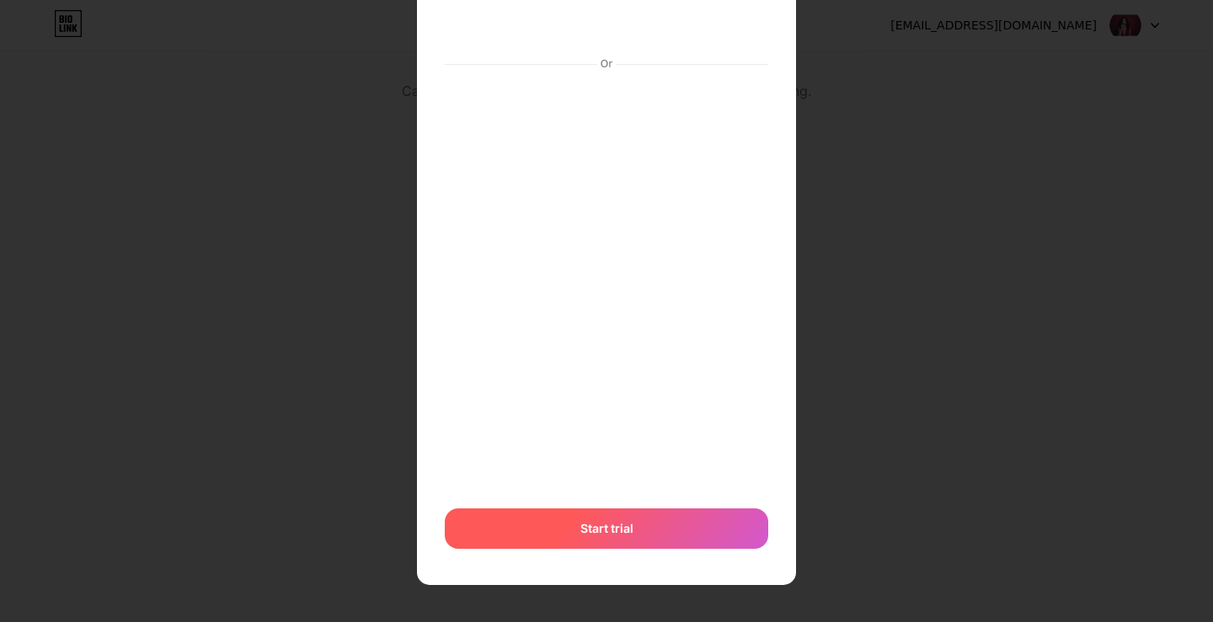
click at [606, 539] on div "Start trial" at bounding box center [606, 529] width 323 height 40
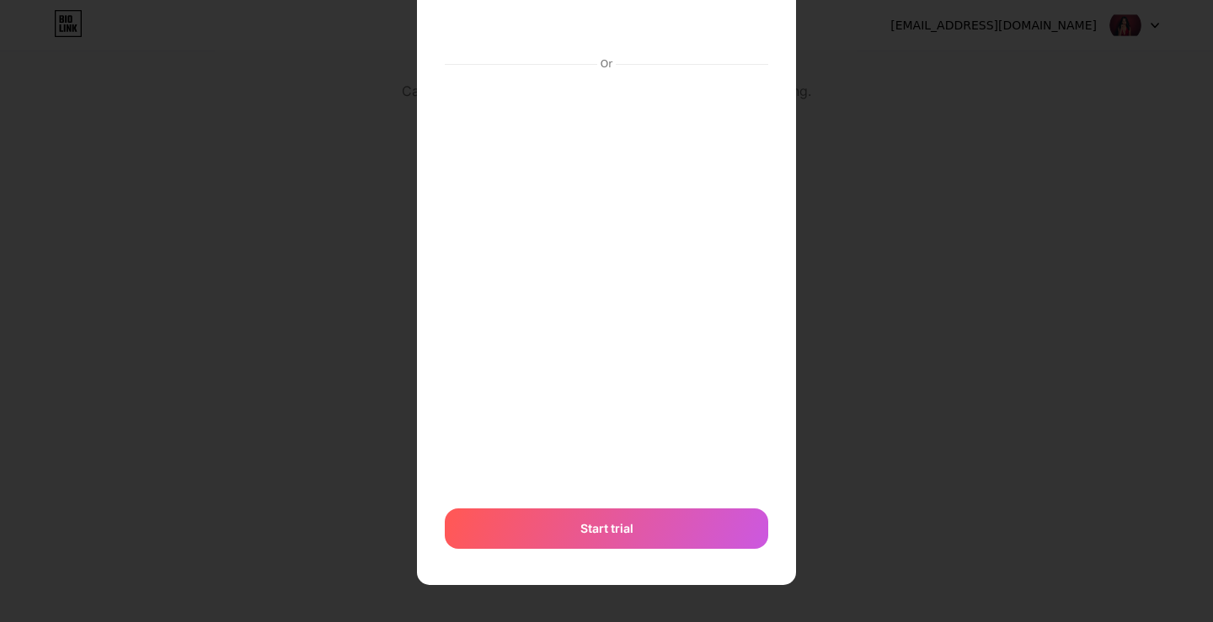
scroll to position [0, 0]
